Goal: Transaction & Acquisition: Book appointment/travel/reservation

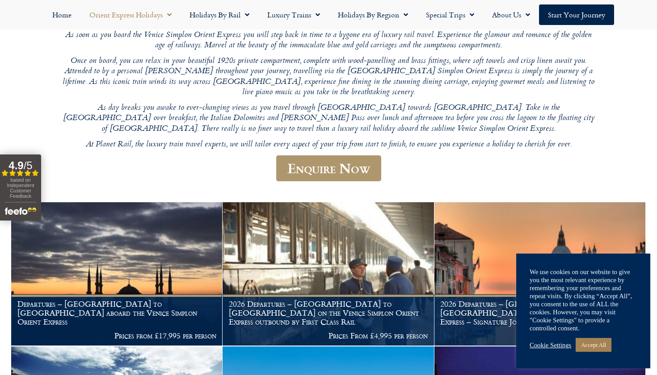
scroll to position [234, 0]
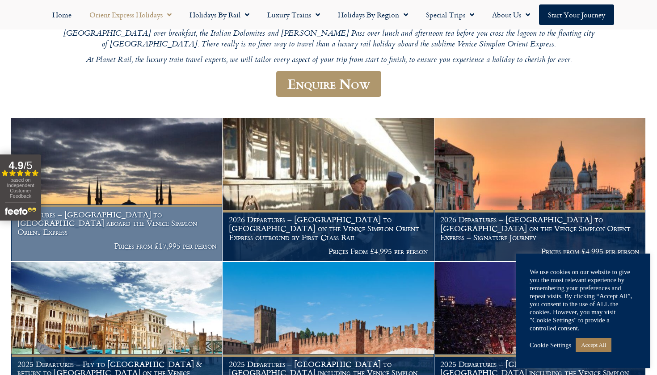
click at [166, 213] on h1 "Departures – Istanbul to Paris aboard the Venice Simplon Orient Express" at bounding box center [116, 224] width 199 height 26
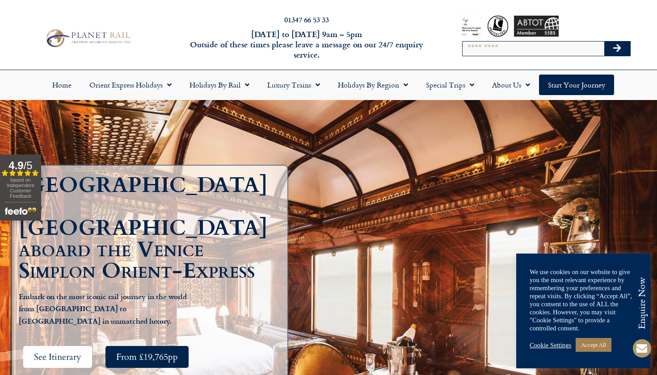
click at [72, 352] on span "See Itinerary" at bounding box center [57, 357] width 47 height 11
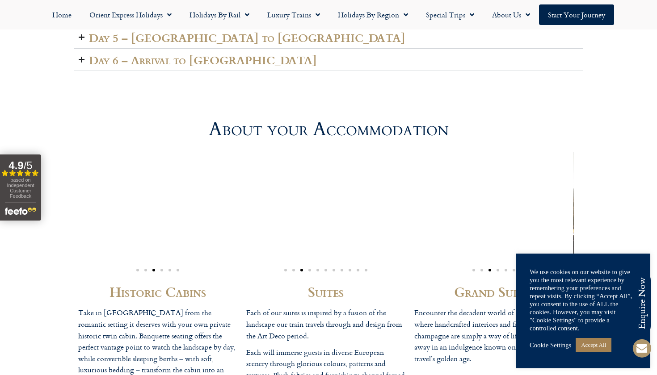
scroll to position [2402, 0]
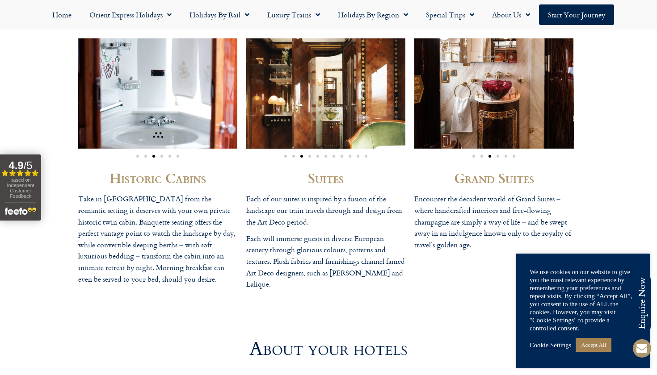
click at [496, 98] on img "3 / 6" at bounding box center [493, 93] width 159 height 110
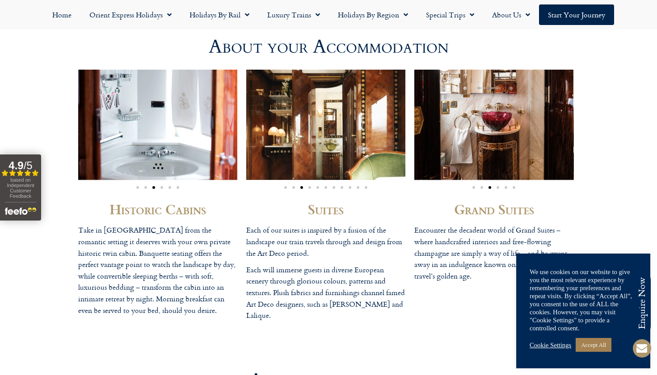
scroll to position [2357, 0]
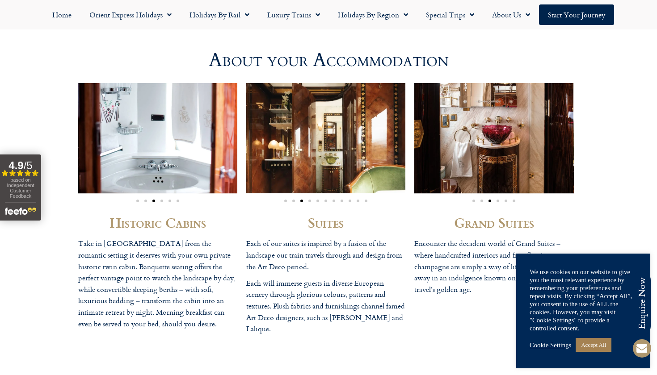
click at [534, 156] on img "3 / 6" at bounding box center [493, 138] width 159 height 110
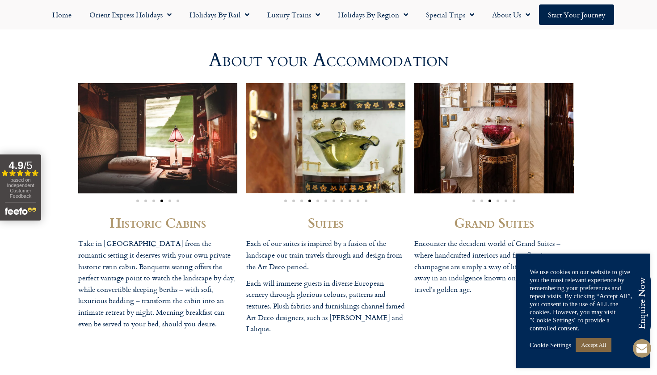
click at [602, 347] on link "Accept All" at bounding box center [594, 345] width 36 height 14
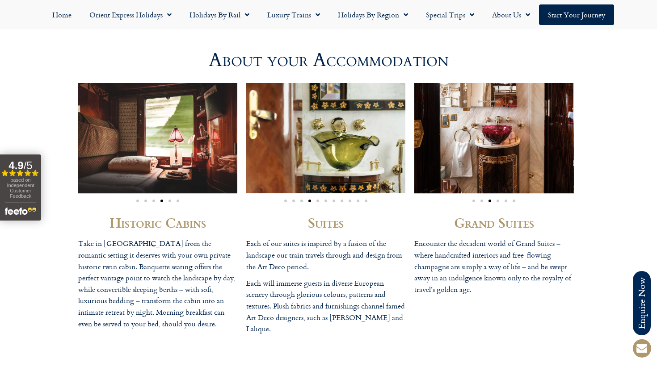
click at [504, 135] on img "3 / 6" at bounding box center [493, 138] width 159 height 110
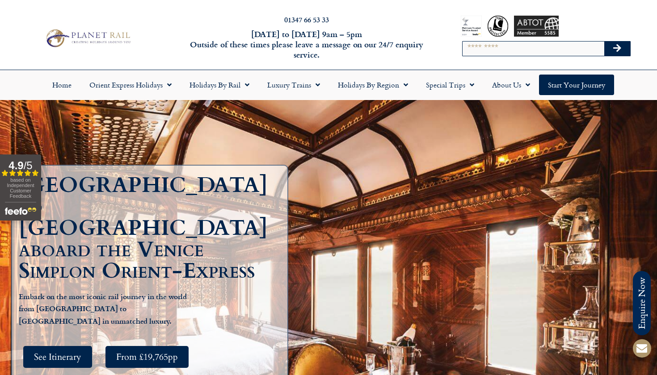
scroll to position [0, 0]
click at [578, 84] on link "Start your Journey" at bounding box center [576, 85] width 75 height 21
